Goal: Transaction & Acquisition: Purchase product/service

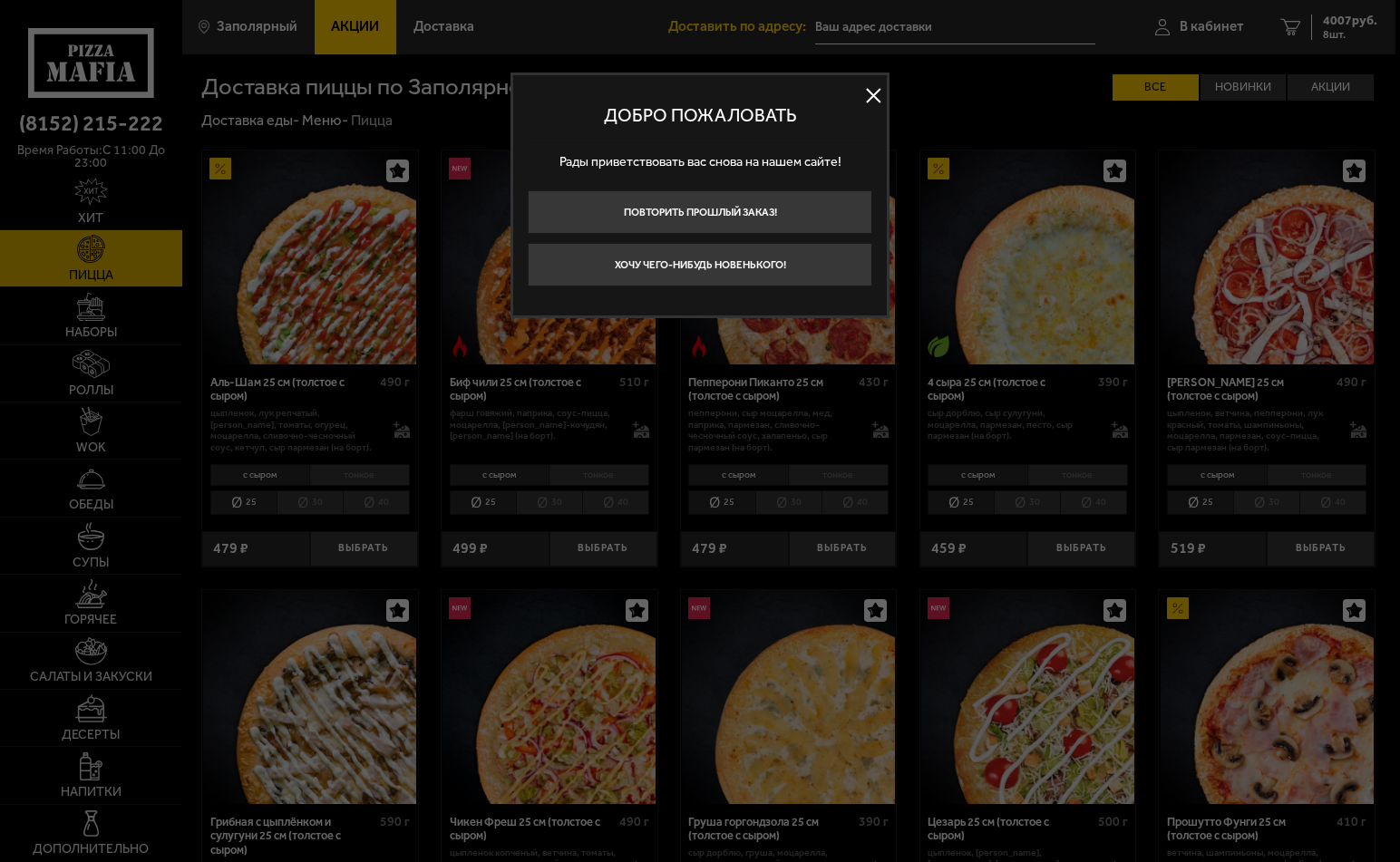
click at [872, 93] on button at bounding box center [873, 96] width 27 height 27
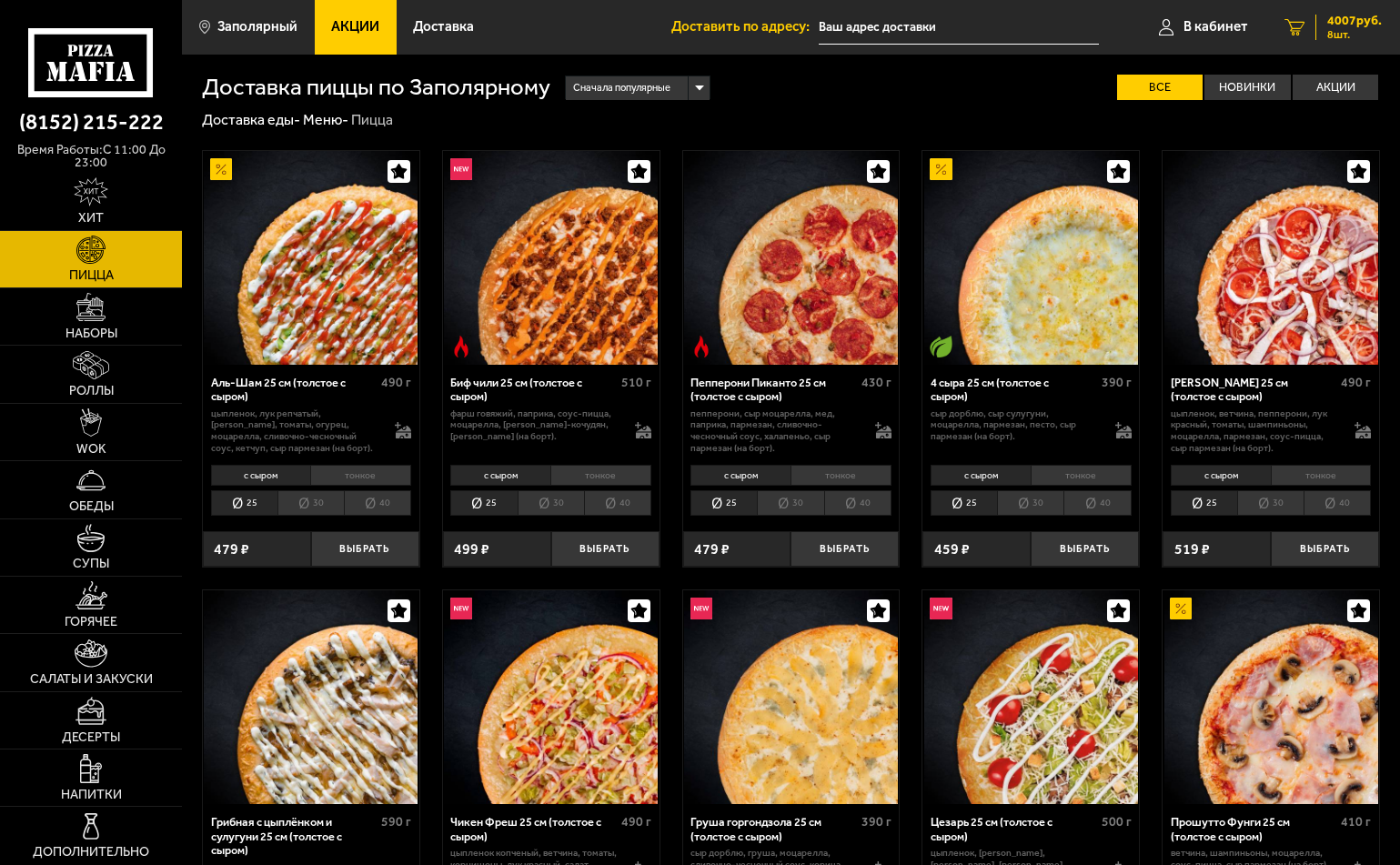
click at [1343, 17] on span "4007 руб." at bounding box center [1354, 21] width 55 height 13
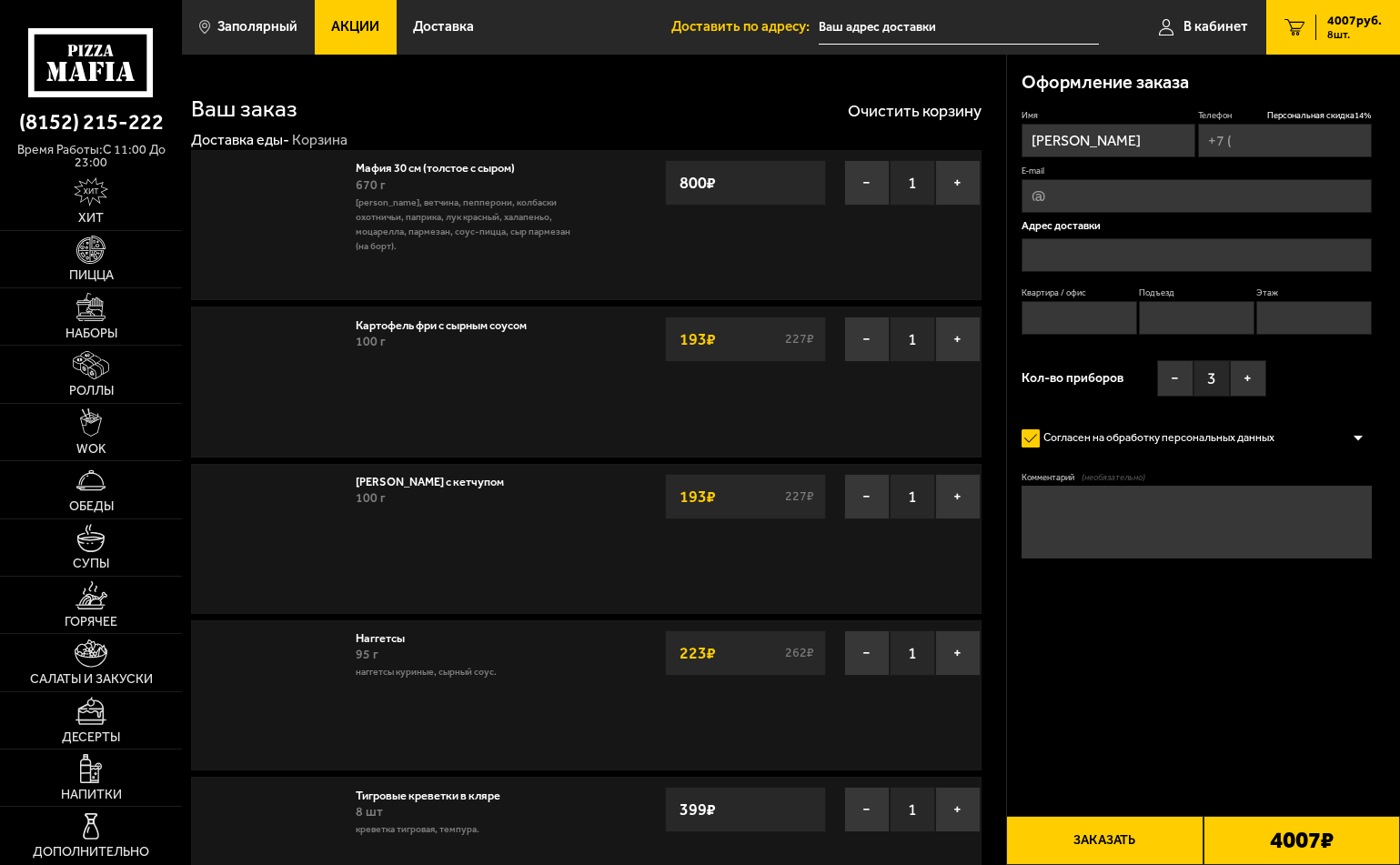
type input "[PHONE_NUMBER]"
type input "[STREET_ADDRESS]"
type input "3"
type input "1"
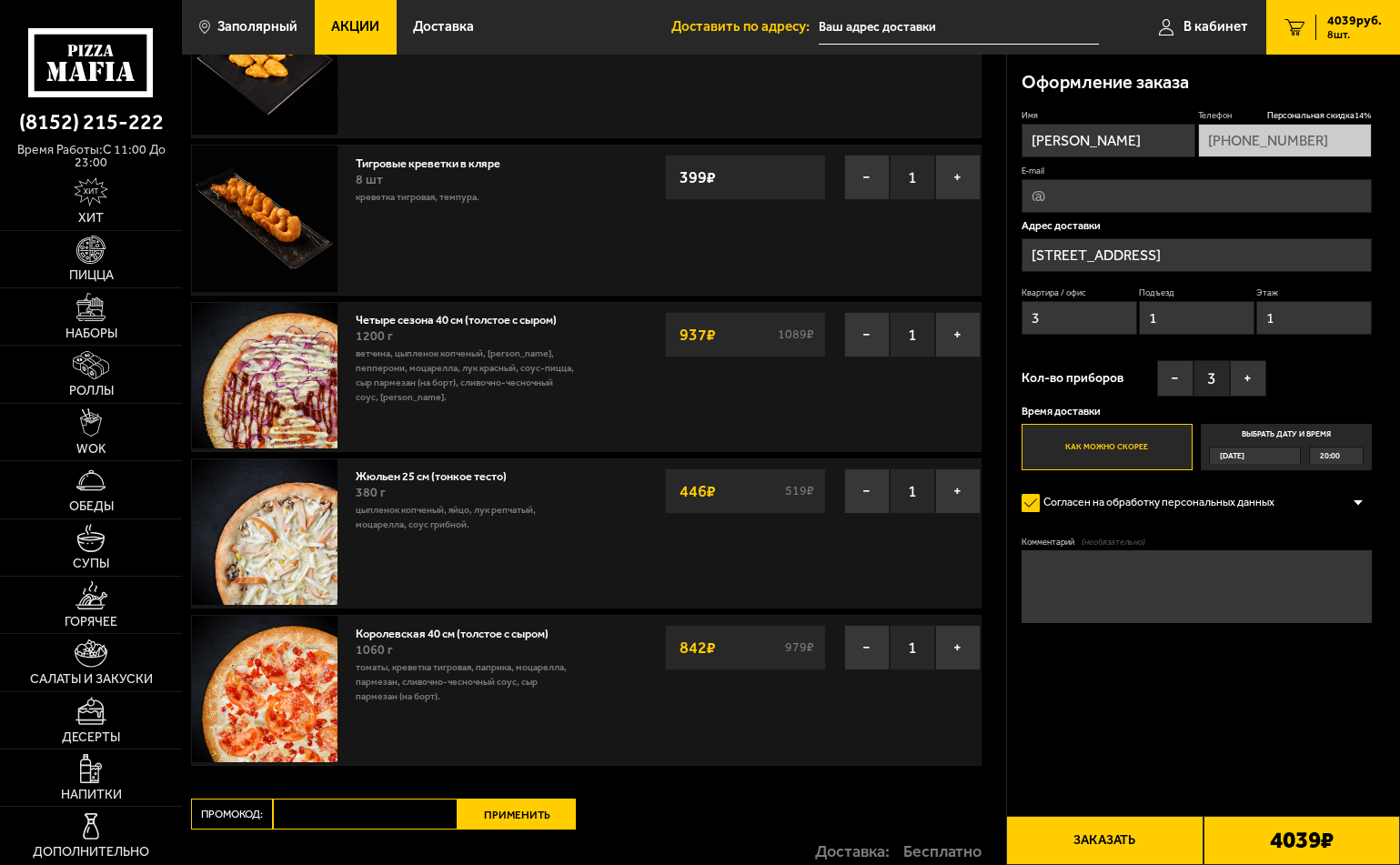
scroll to position [636, 0]
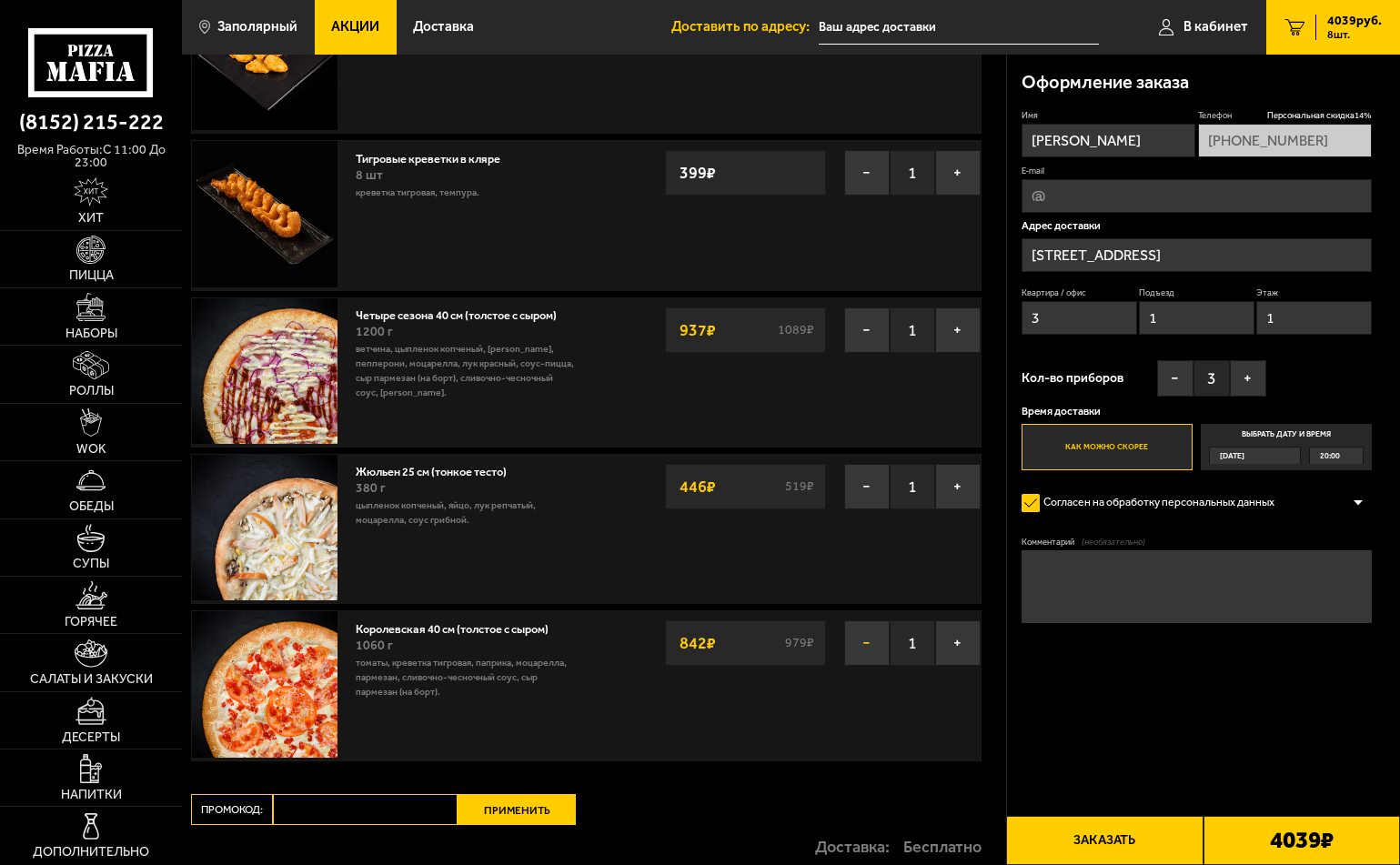
click at [860, 642] on button "−" at bounding box center [866, 643] width 45 height 45
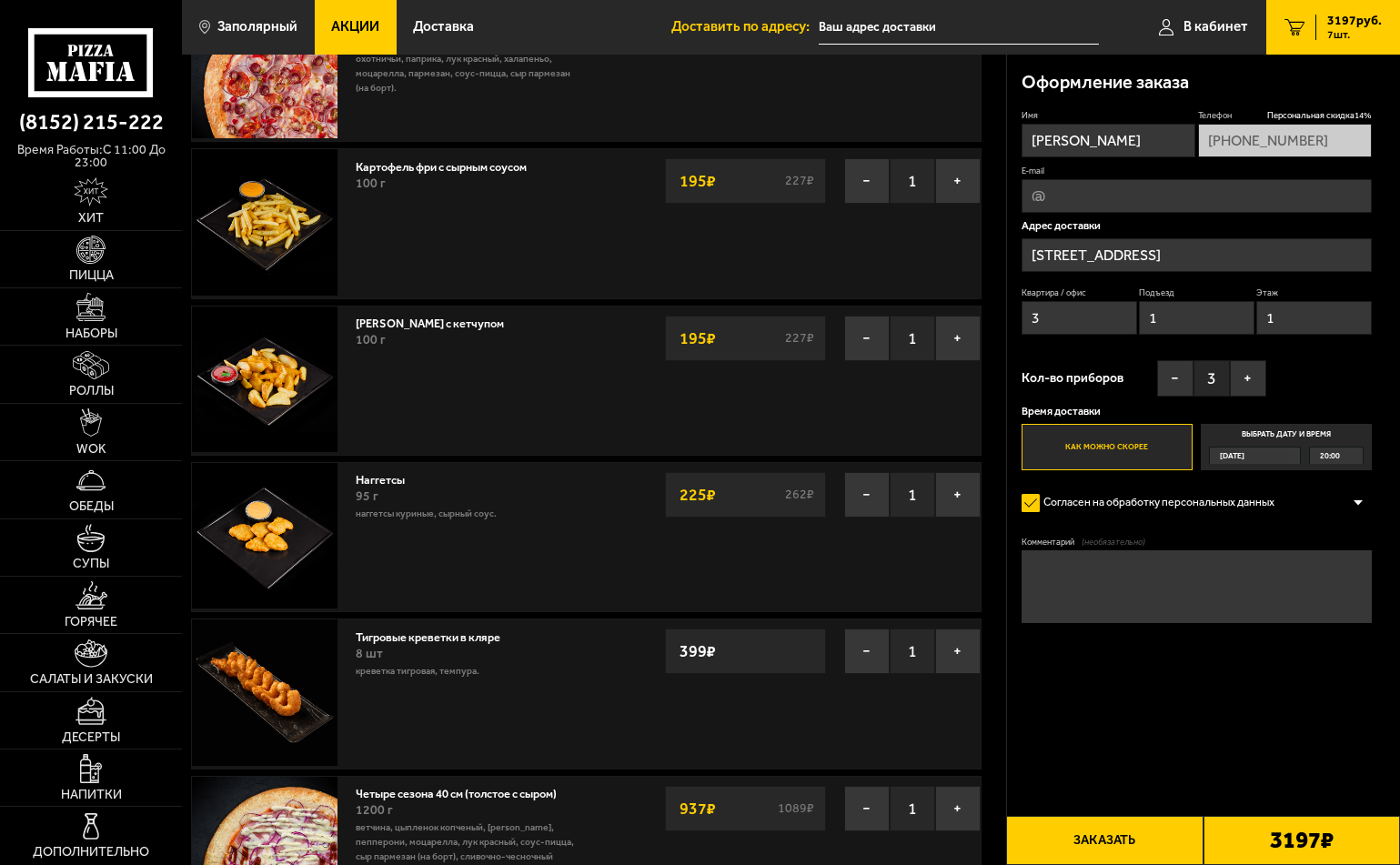
scroll to position [0, 0]
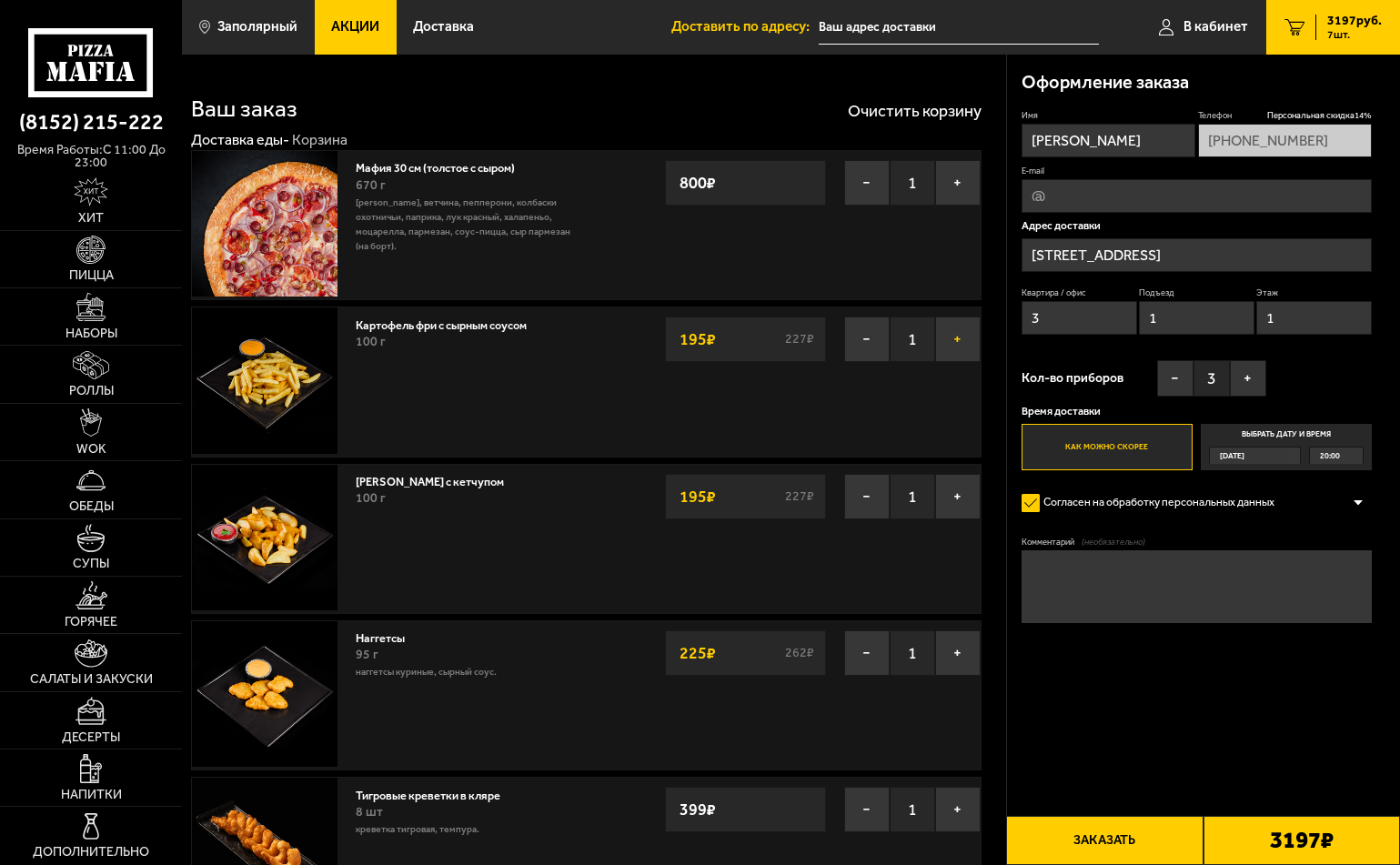
click at [950, 337] on button "+" at bounding box center [957, 339] width 45 height 45
click at [862, 493] on button "−" at bounding box center [866, 496] width 45 height 45
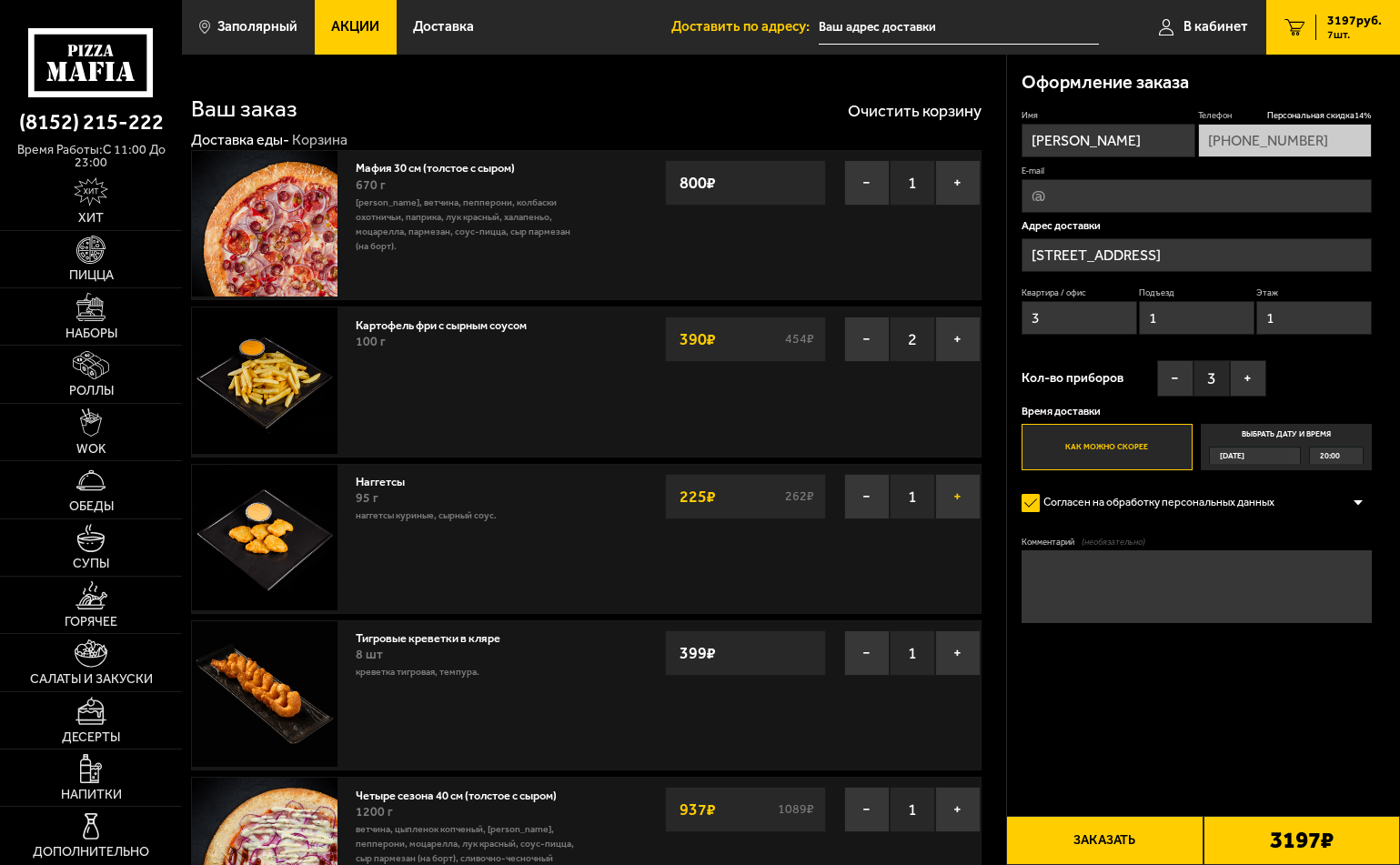
click at [954, 502] on button "+" at bounding box center [957, 496] width 45 height 45
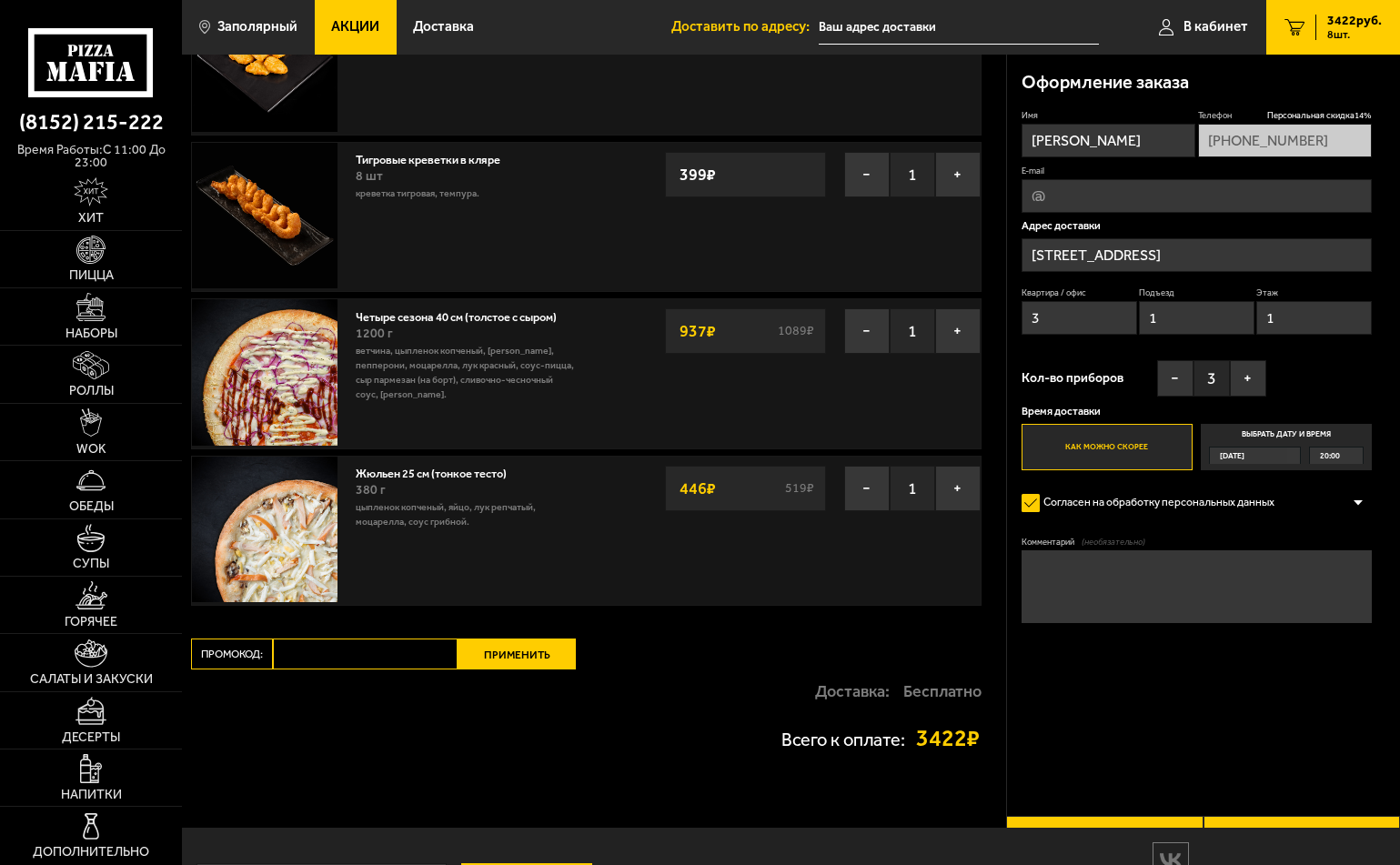
scroll to position [546, 0]
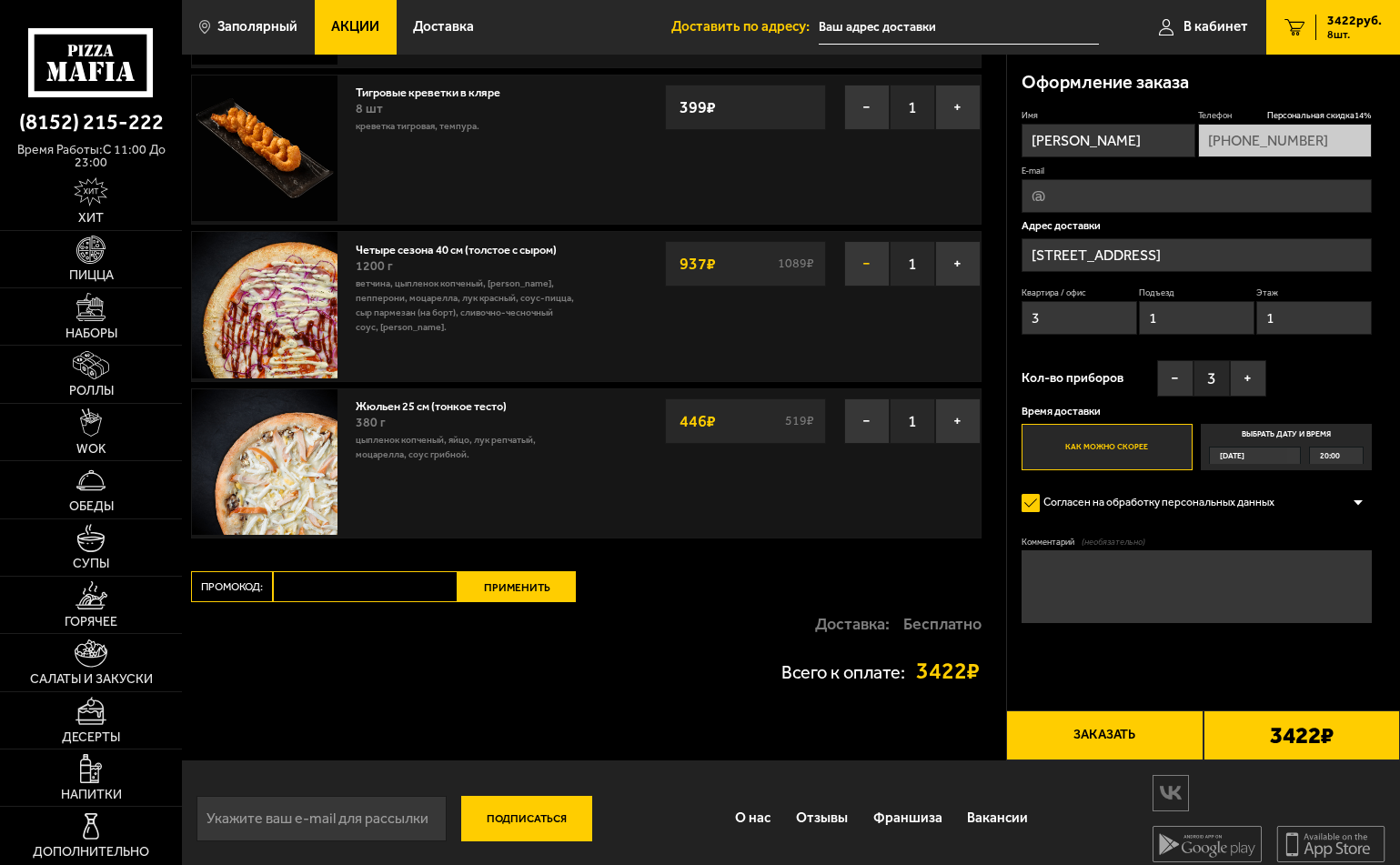
click at [873, 270] on button "−" at bounding box center [866, 264] width 45 height 45
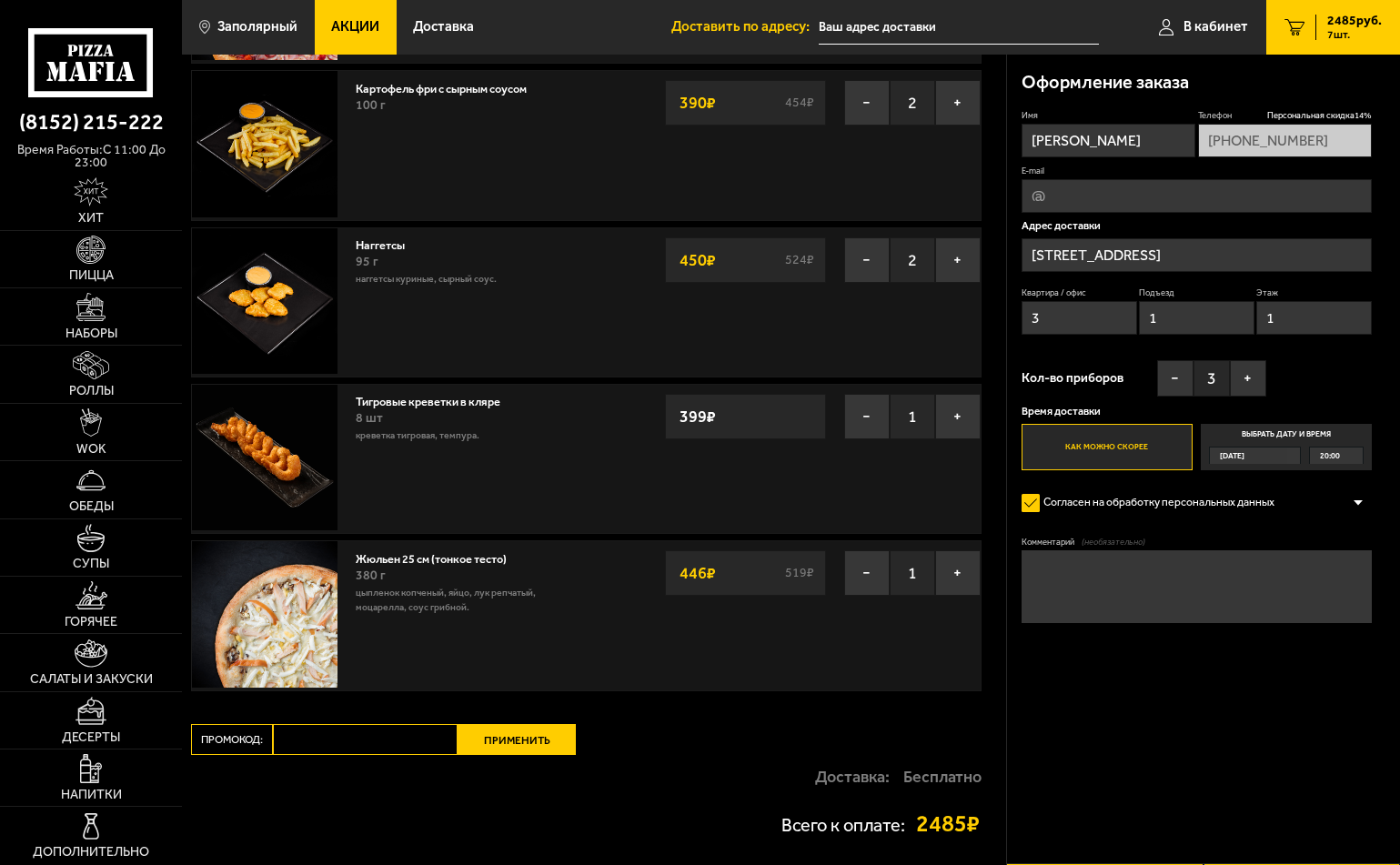
scroll to position [0, 0]
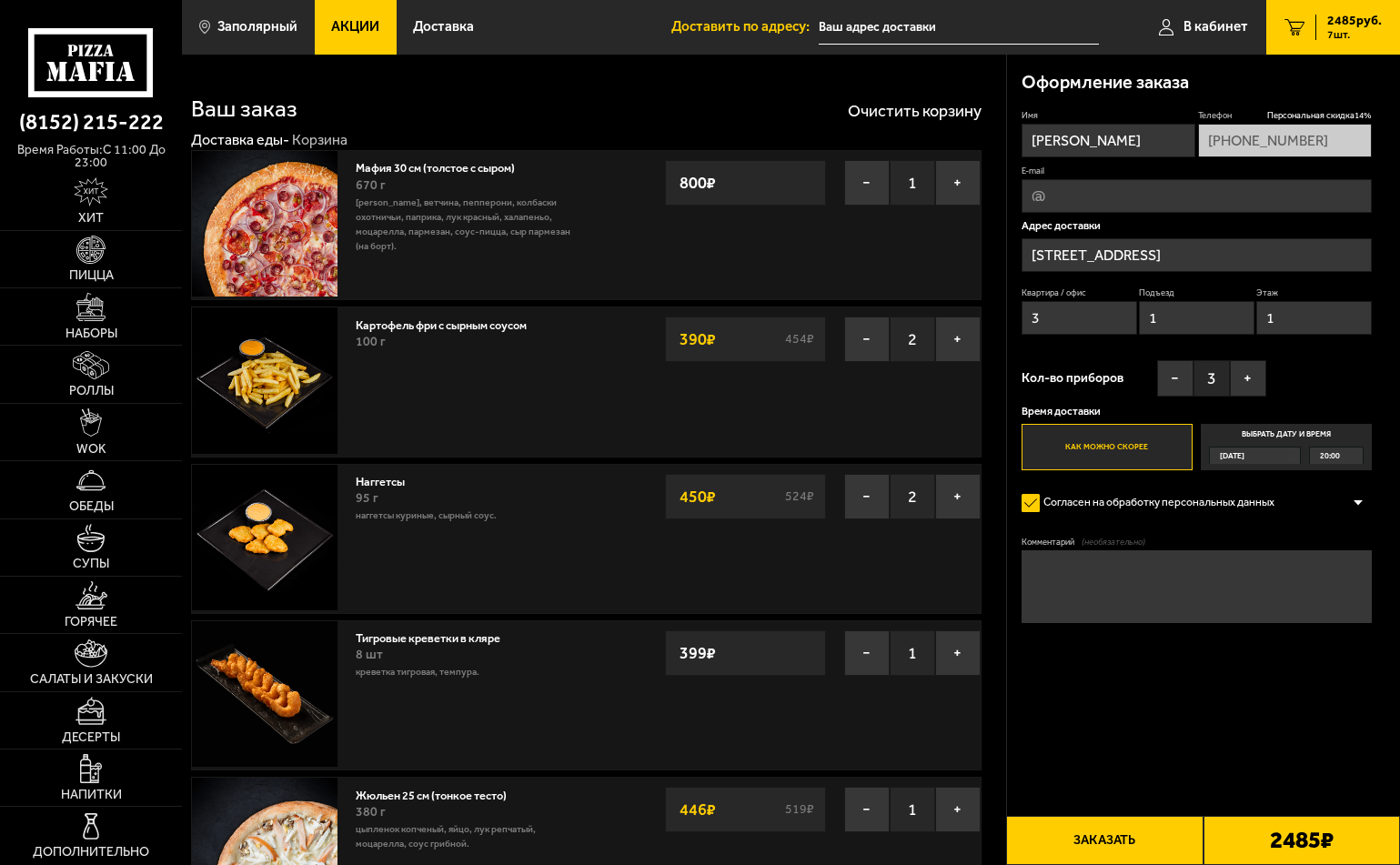
click at [1157, 567] on textarea "Комментарий (необязательно)" at bounding box center [1197, 585] width 350 height 72
type textarea "стучитесь громче"
click at [862, 180] on button "−" at bounding box center [866, 183] width 45 height 45
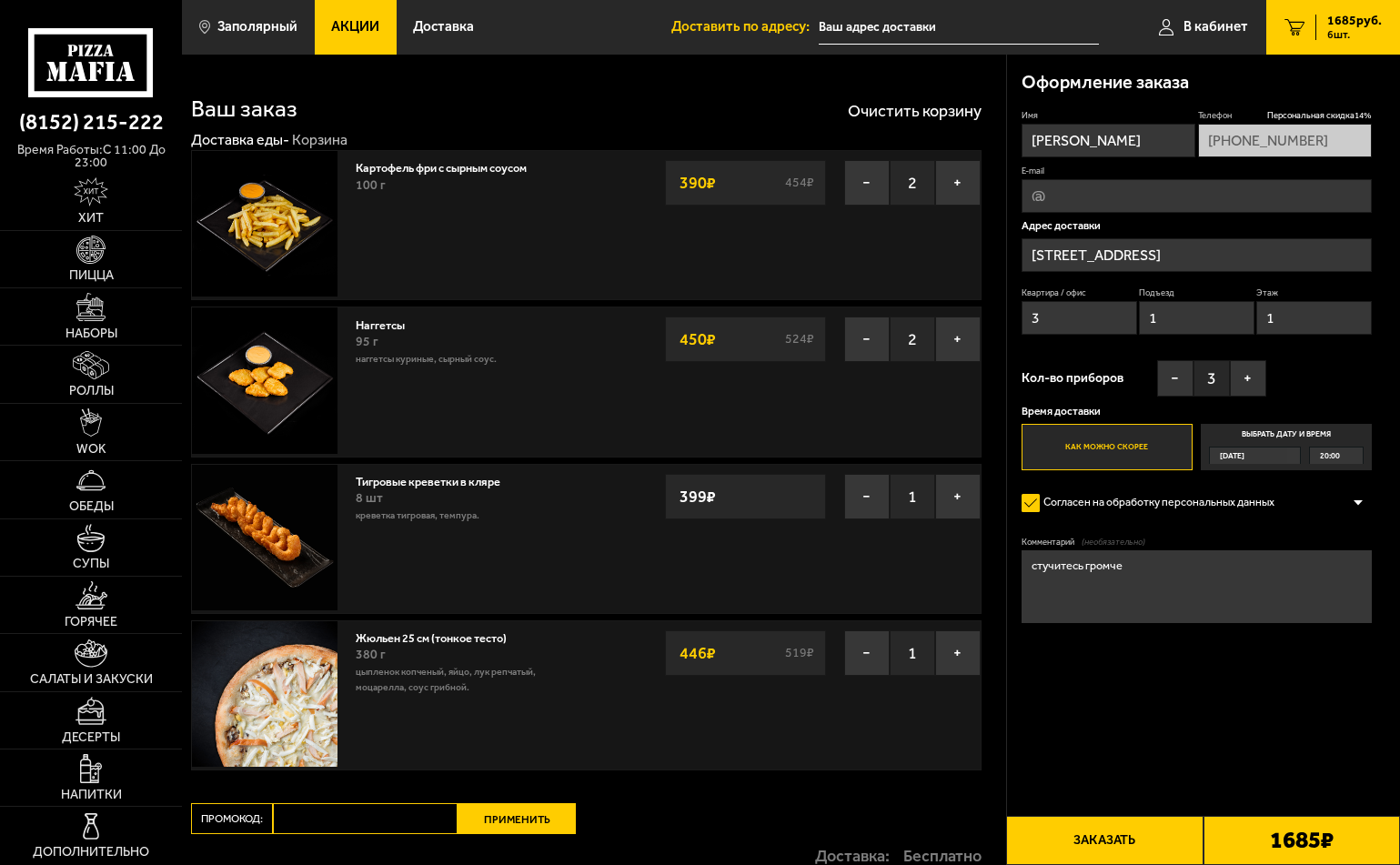
click at [1152, 833] on button "Заказать" at bounding box center [1103, 841] width 197 height 50
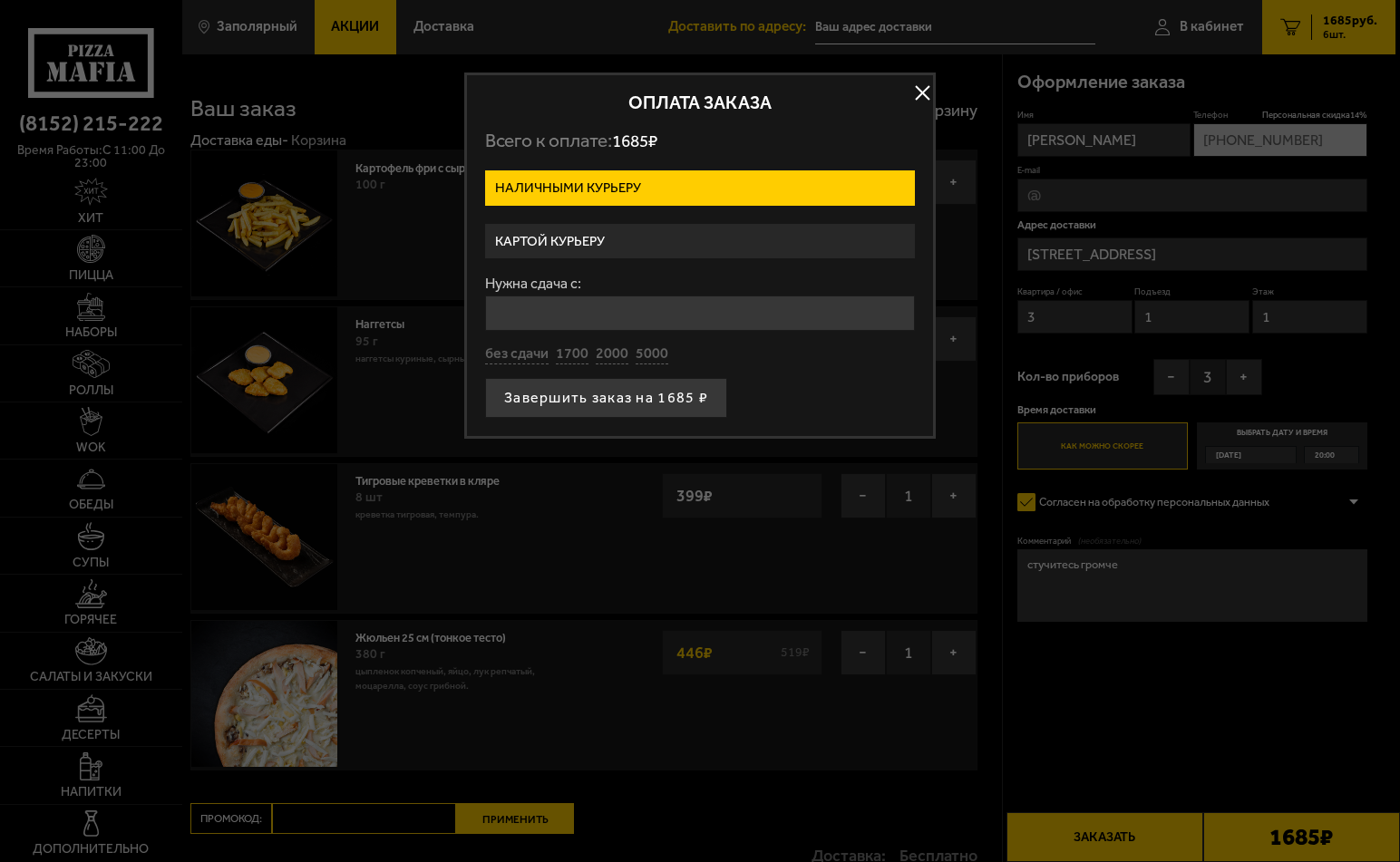
click at [573, 235] on label "Картой курьеру" at bounding box center [700, 242] width 430 height 36
click at [0, 0] on input "Картой курьеру" at bounding box center [0, 0] width 0 height 0
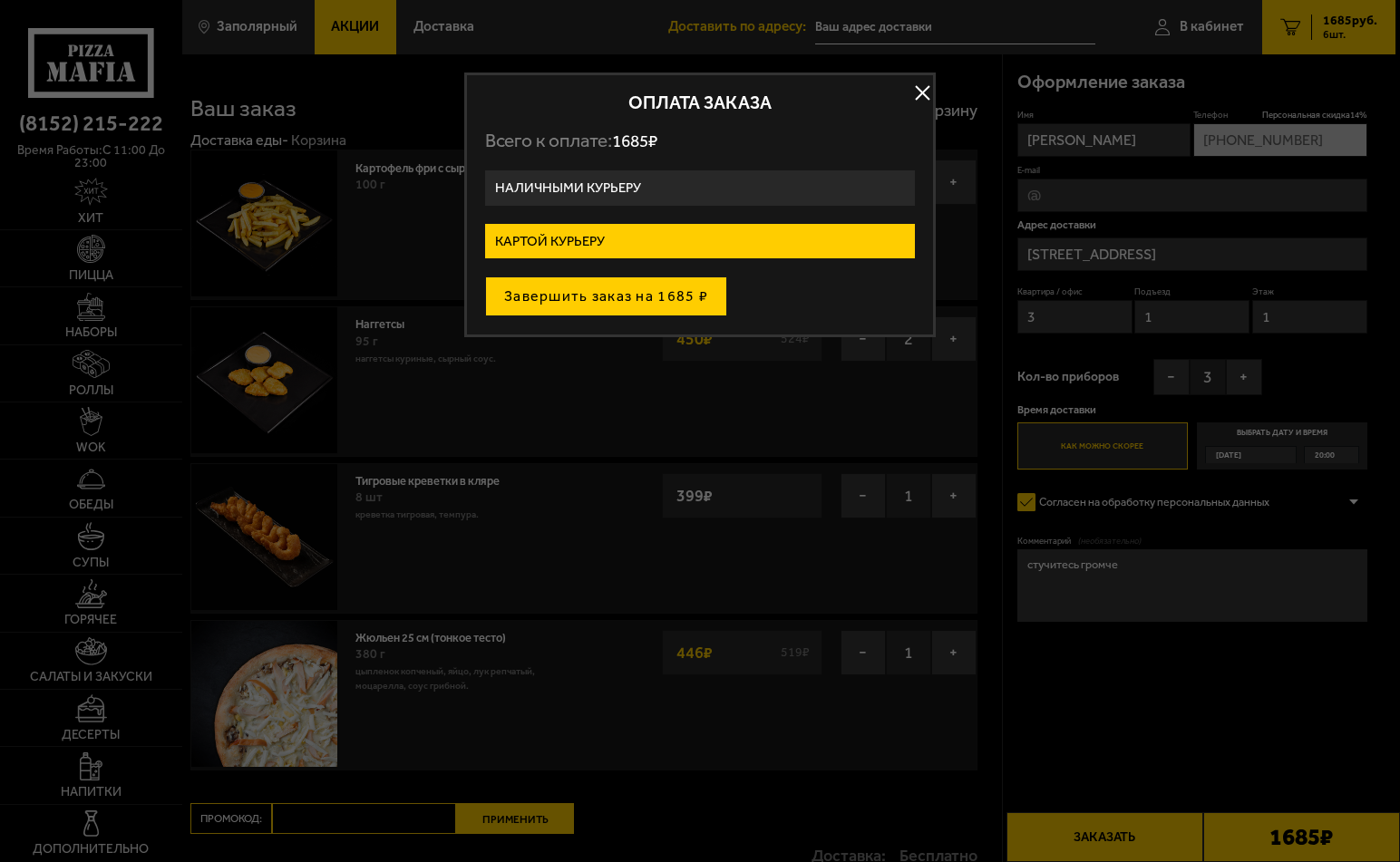
click at [616, 291] on button "Завершить заказ на 1685 ₽" at bounding box center [606, 296] width 242 height 40
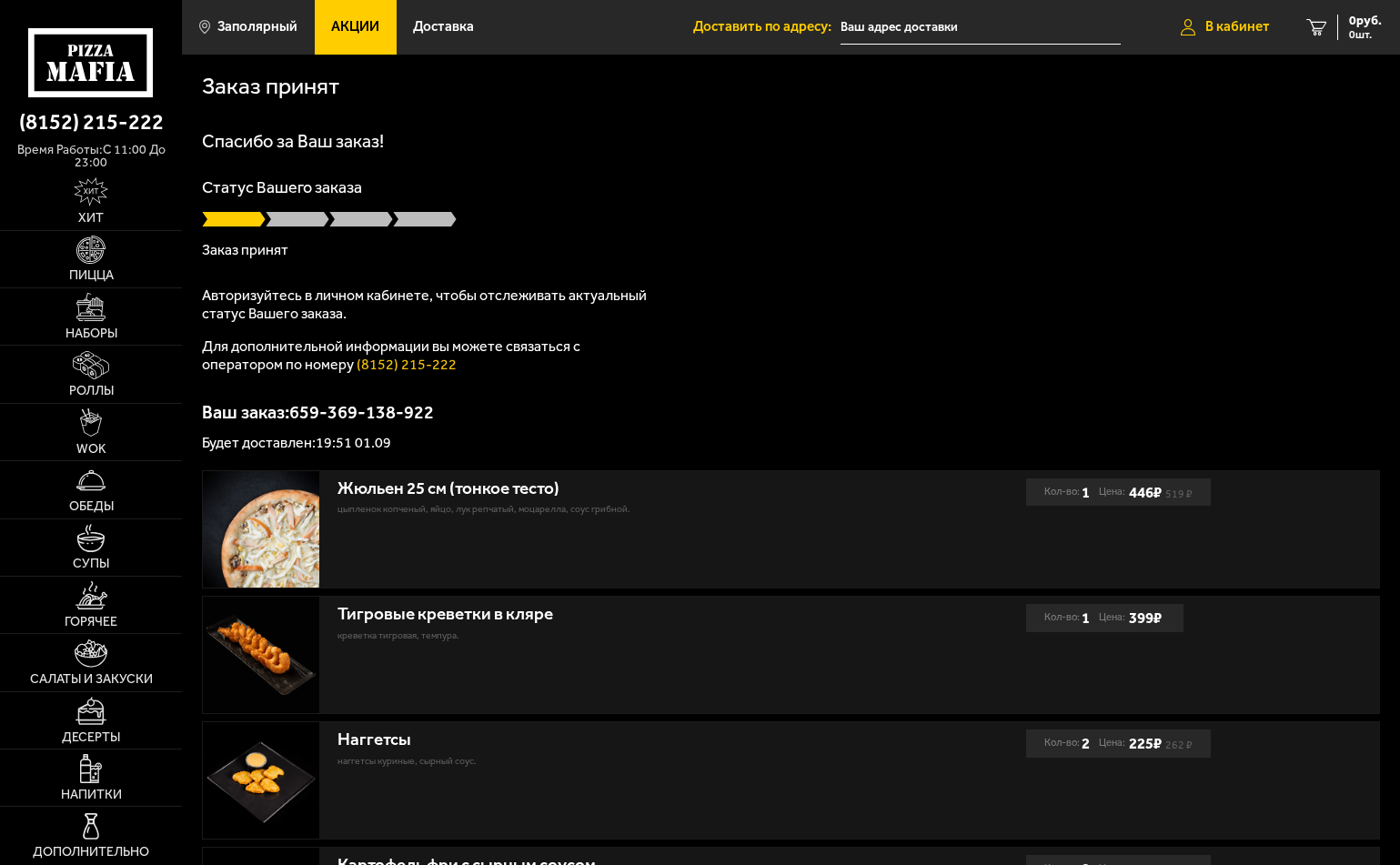
click at [1235, 24] on span "В кабинет" at bounding box center [1237, 26] width 65 height 13
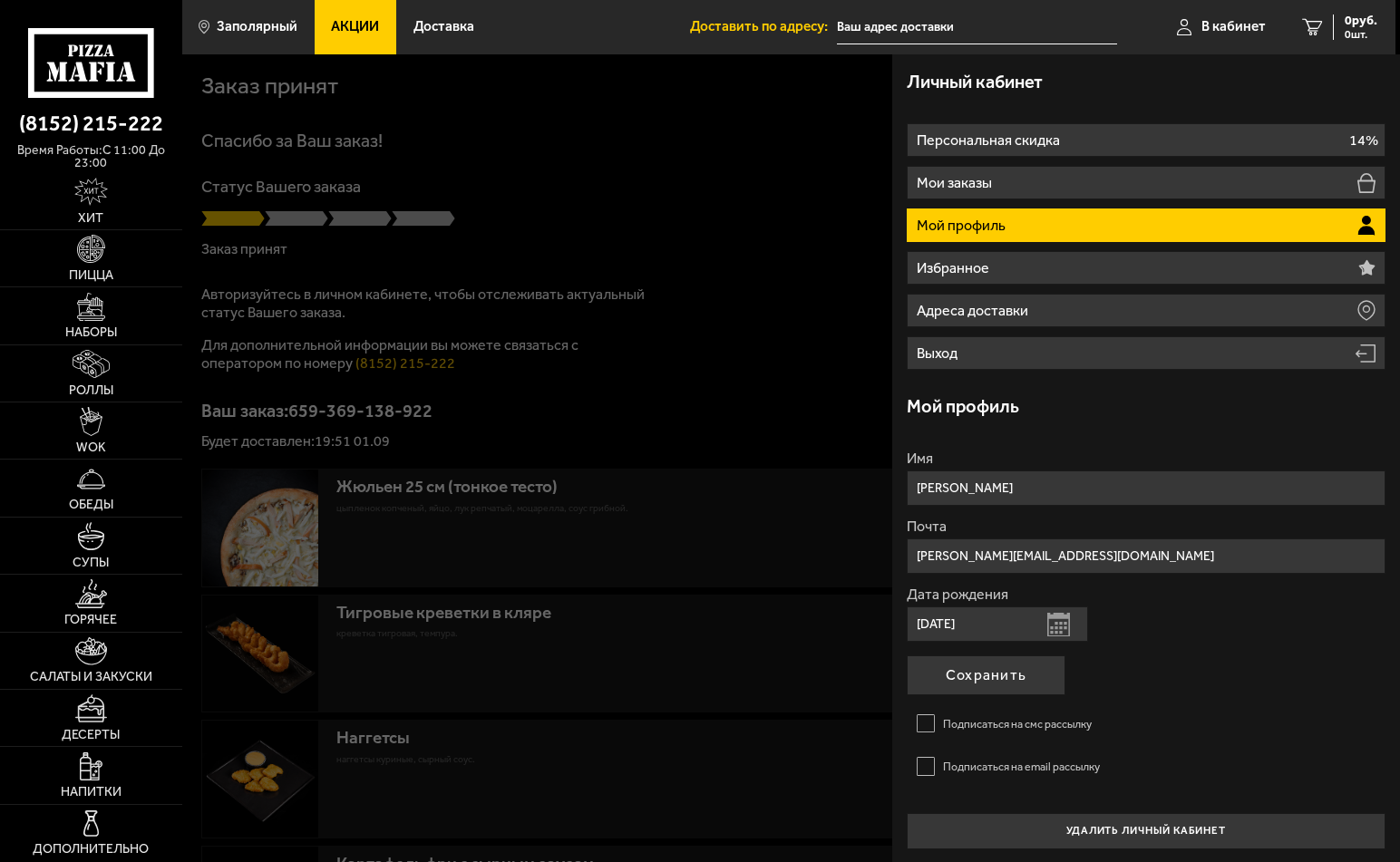
drag, startPoint x: 701, startPoint y: 281, endPoint x: 713, endPoint y: 286, distance: 13.0
click at [702, 281] on div at bounding box center [882, 485] width 1400 height 862
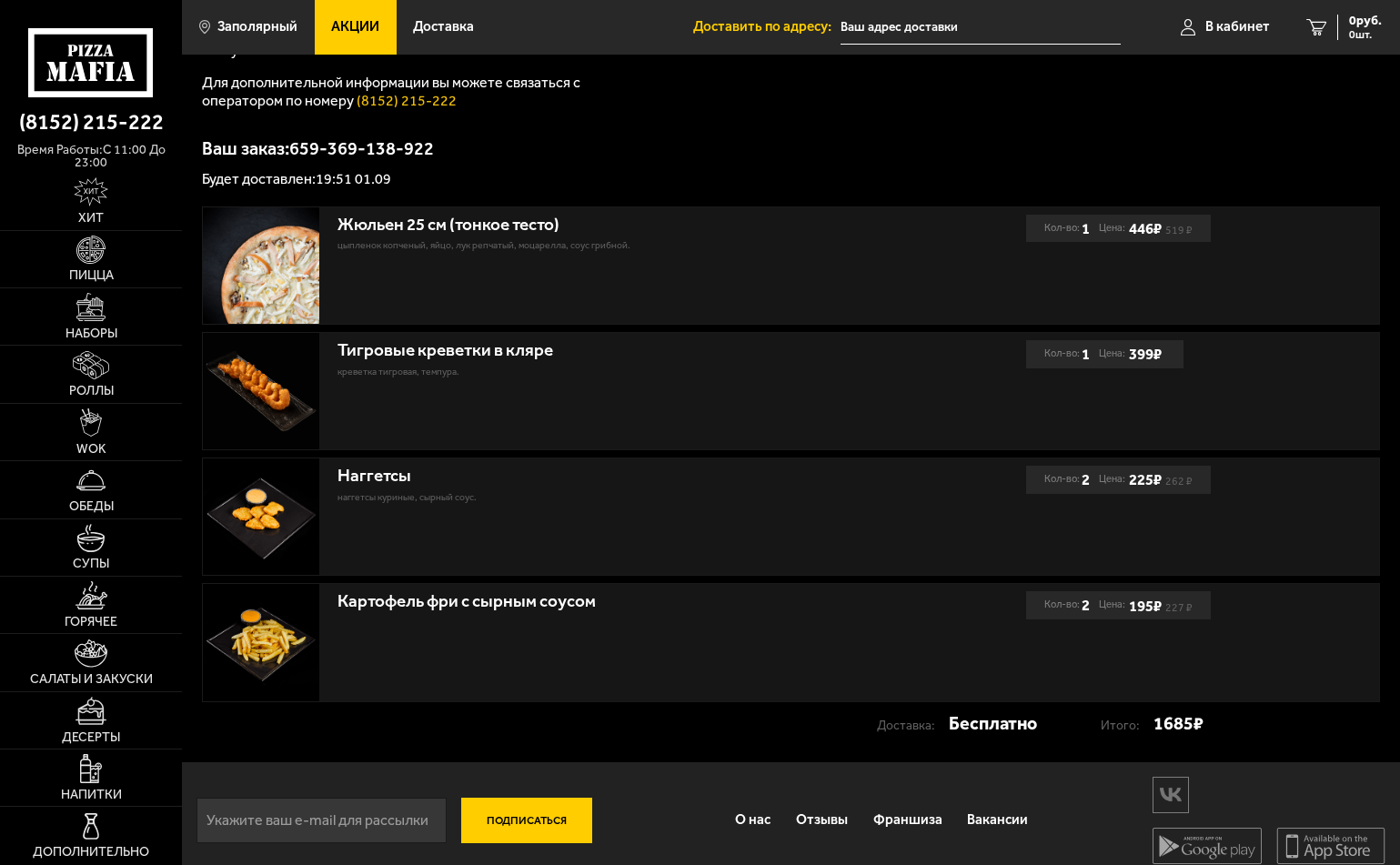
scroll to position [276, 0]
